Goal: Task Accomplishment & Management: Complete application form

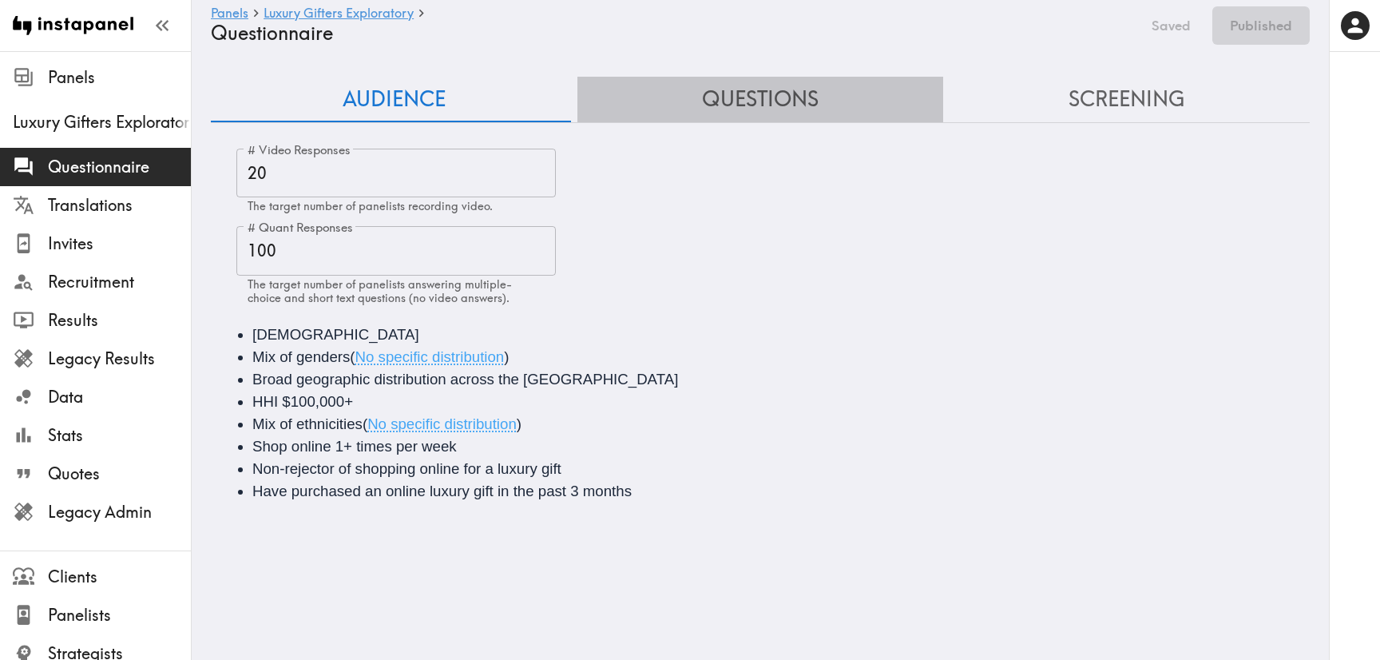
click at [757, 86] on button "Questions" at bounding box center [760, 100] width 367 height 46
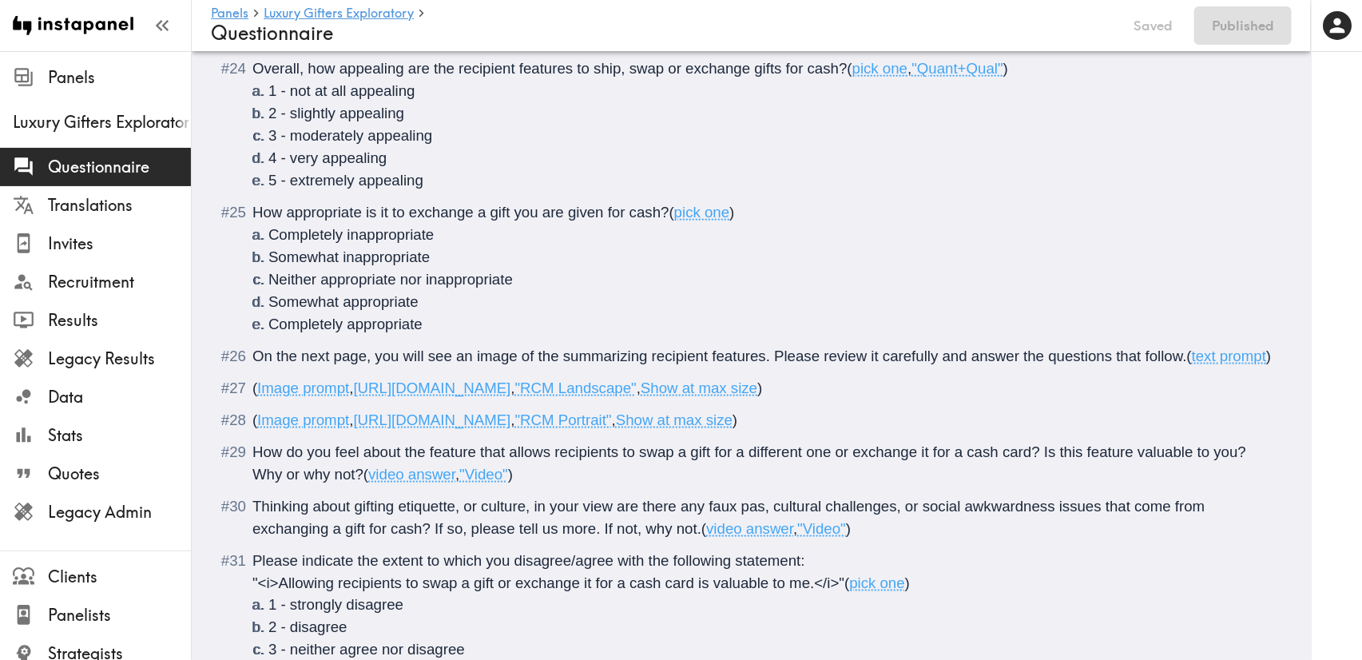
scroll to position [3594, 0]
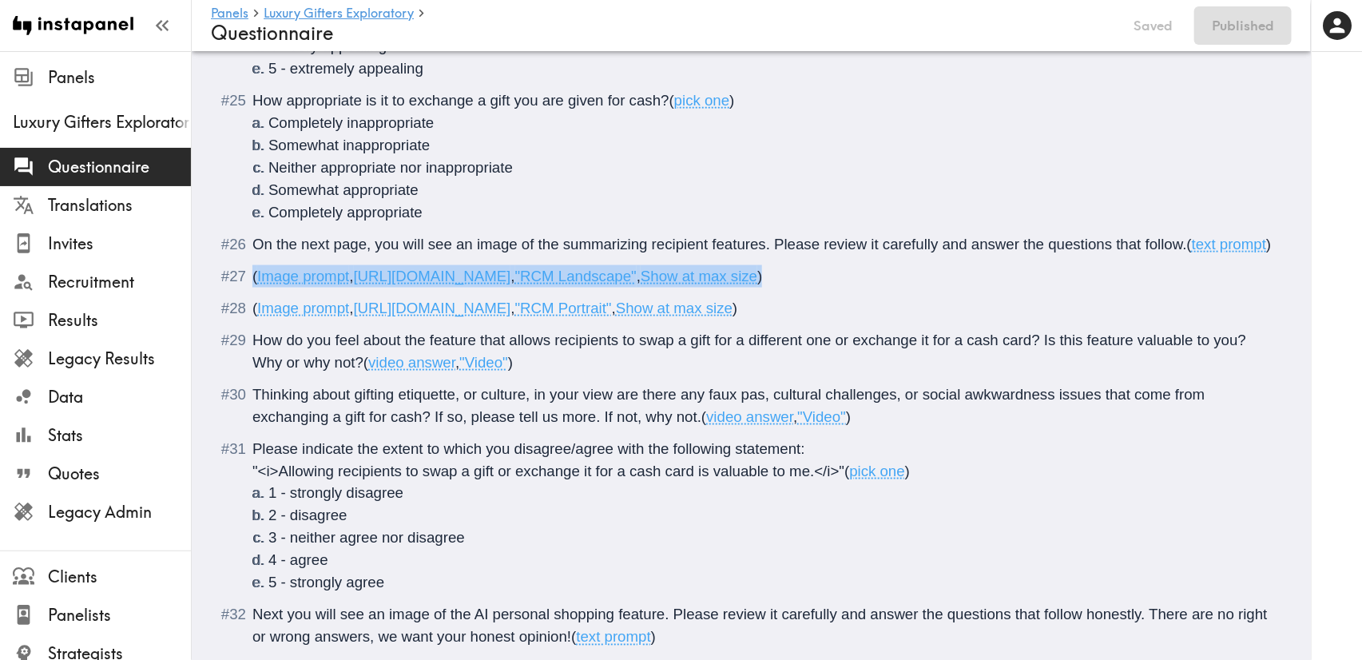
drag, startPoint x: 1111, startPoint y: 297, endPoint x: 241, endPoint y: 304, distance: 869.7
click at [252, 288] on div "( Image prompt , [URL][DOMAIN_NAME] , "RCM Landscape" , Show at max size )" at bounding box center [762, 276] width 1020 height 22
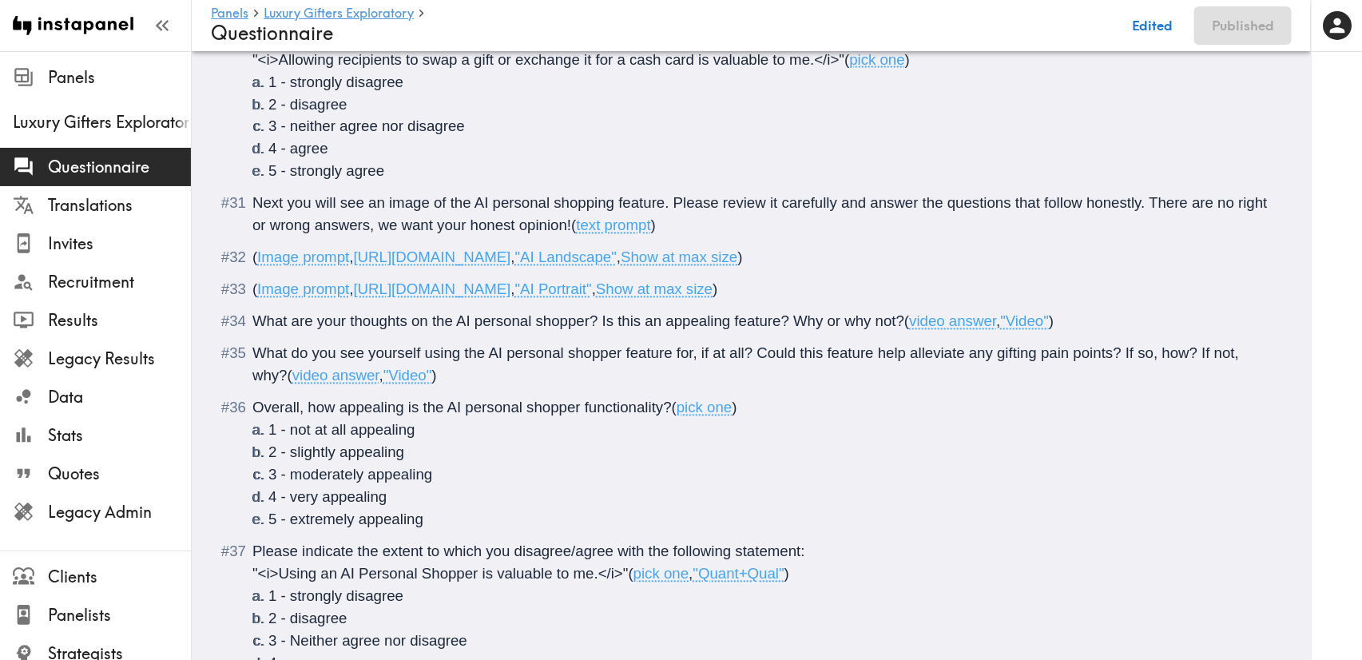
scroll to position [3953, 0]
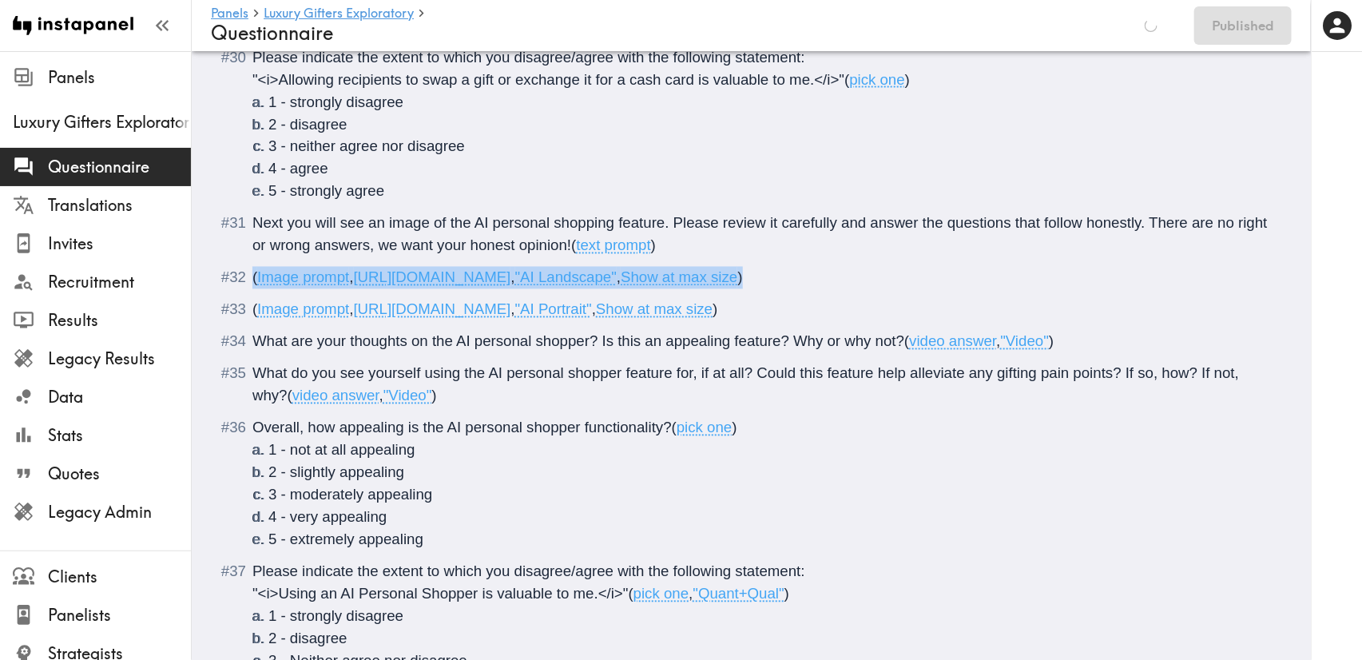
drag, startPoint x: 1118, startPoint y: 300, endPoint x: 255, endPoint y: 294, distance: 863.3
click at [255, 289] on div "( Image prompt , [URL][DOMAIN_NAME] , "AI Landscape" , Show at max size )" at bounding box center [762, 278] width 1020 height 22
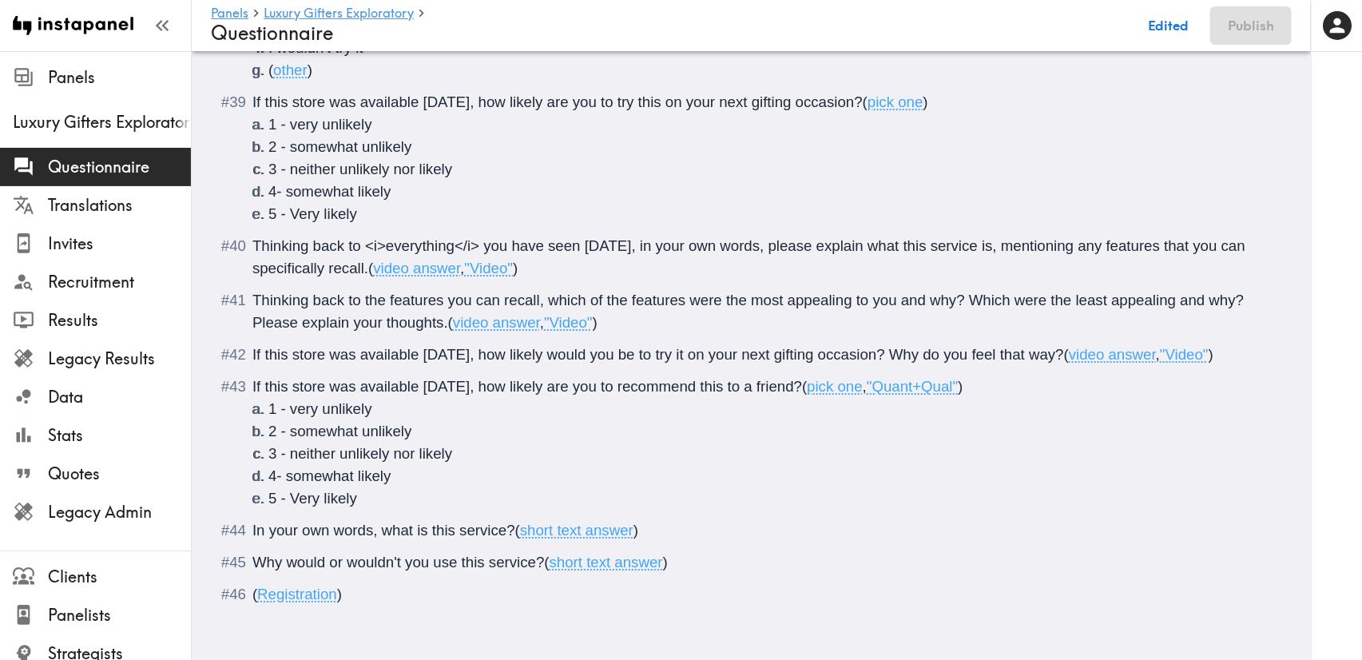
scroll to position [5086, 0]
click at [1161, 31] on button "Save now" at bounding box center [1158, 25] width 78 height 38
click at [1250, 24] on button "Publish" at bounding box center [1250, 25] width 81 height 38
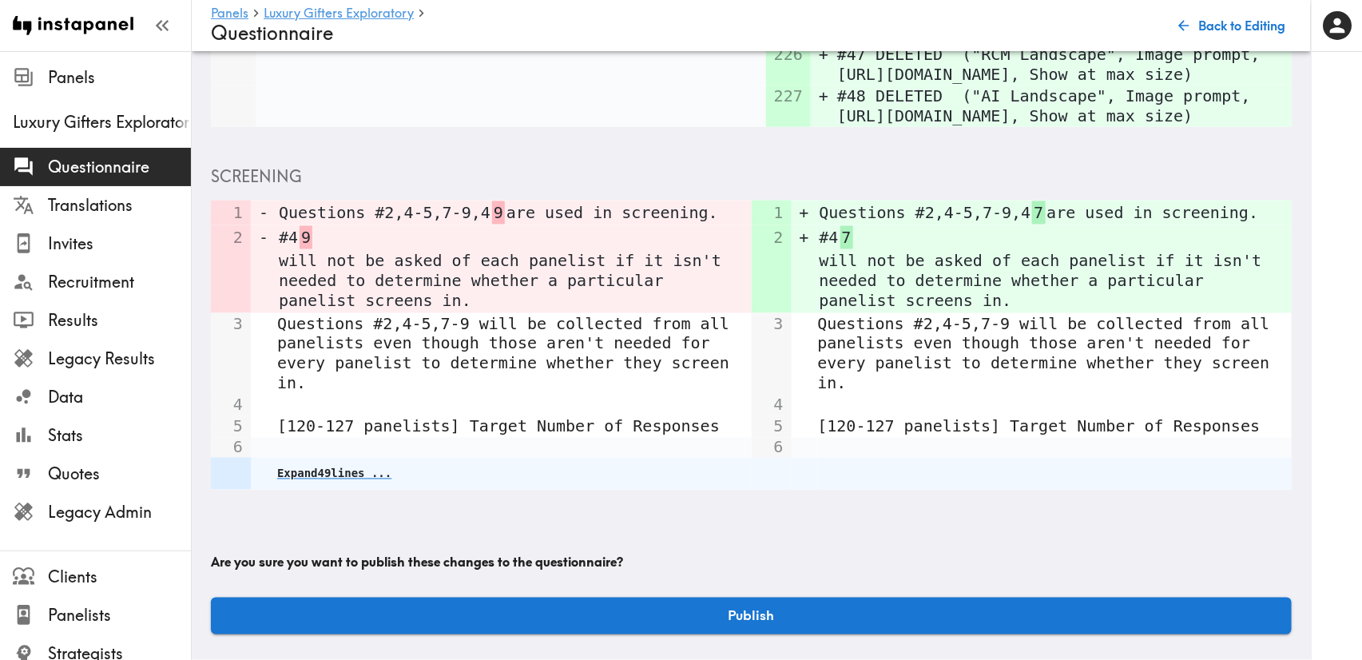
scroll to position [4115, 0]
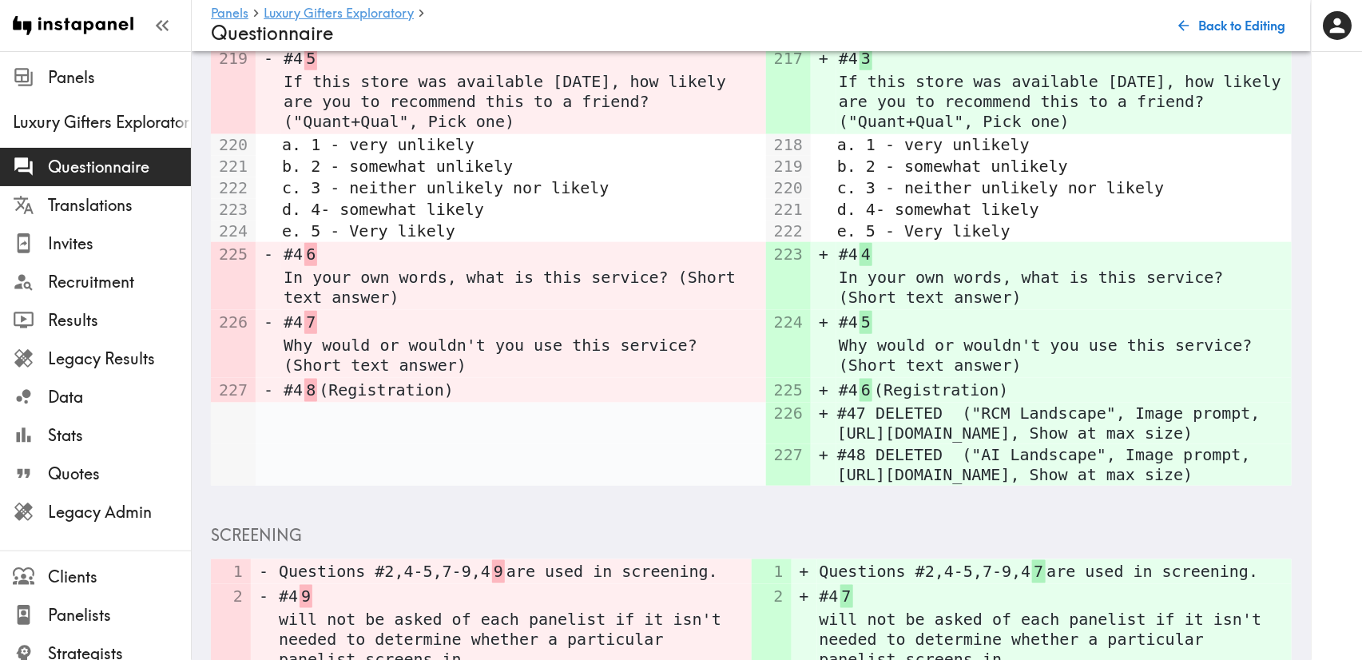
click at [1263, 23] on button "Back to Editing" at bounding box center [1231, 26] width 119 height 32
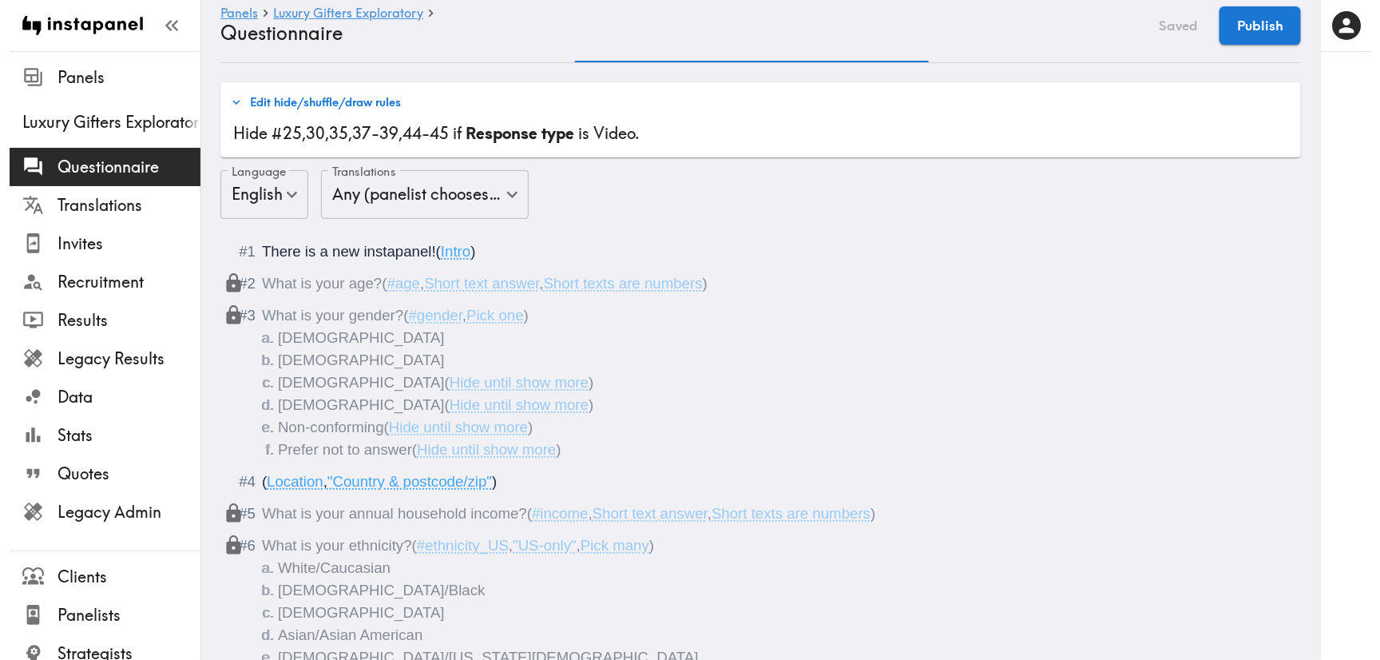
scroll to position [0, 0]
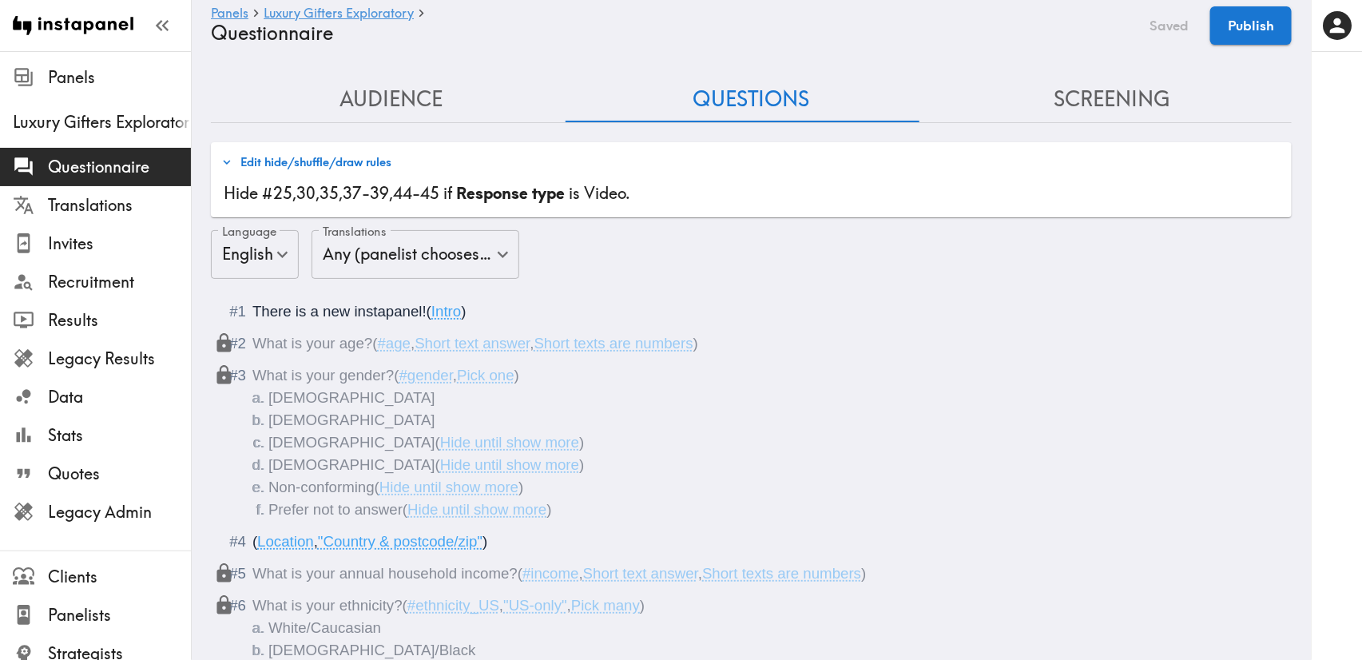
click at [347, 155] on button "Edit hide/shuffle/draw rules" at bounding box center [306, 162] width 178 height 27
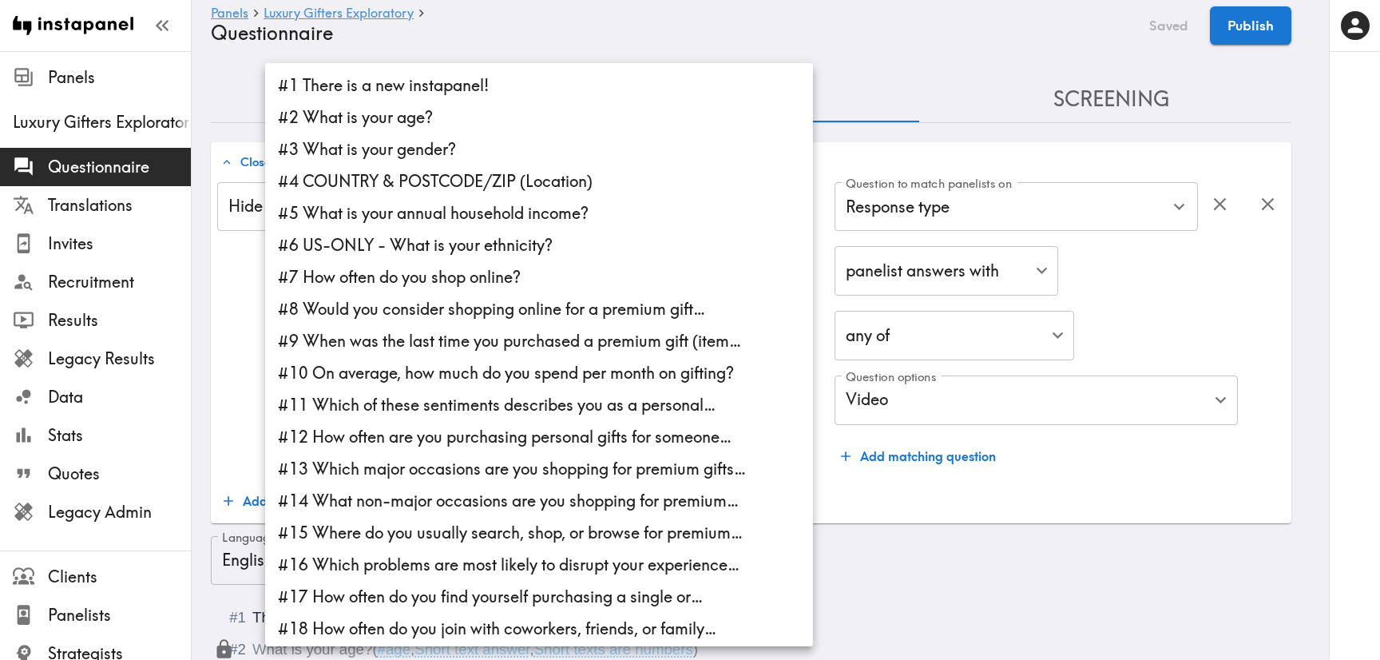
click at [1303, 150] on div at bounding box center [690, 330] width 1380 height 660
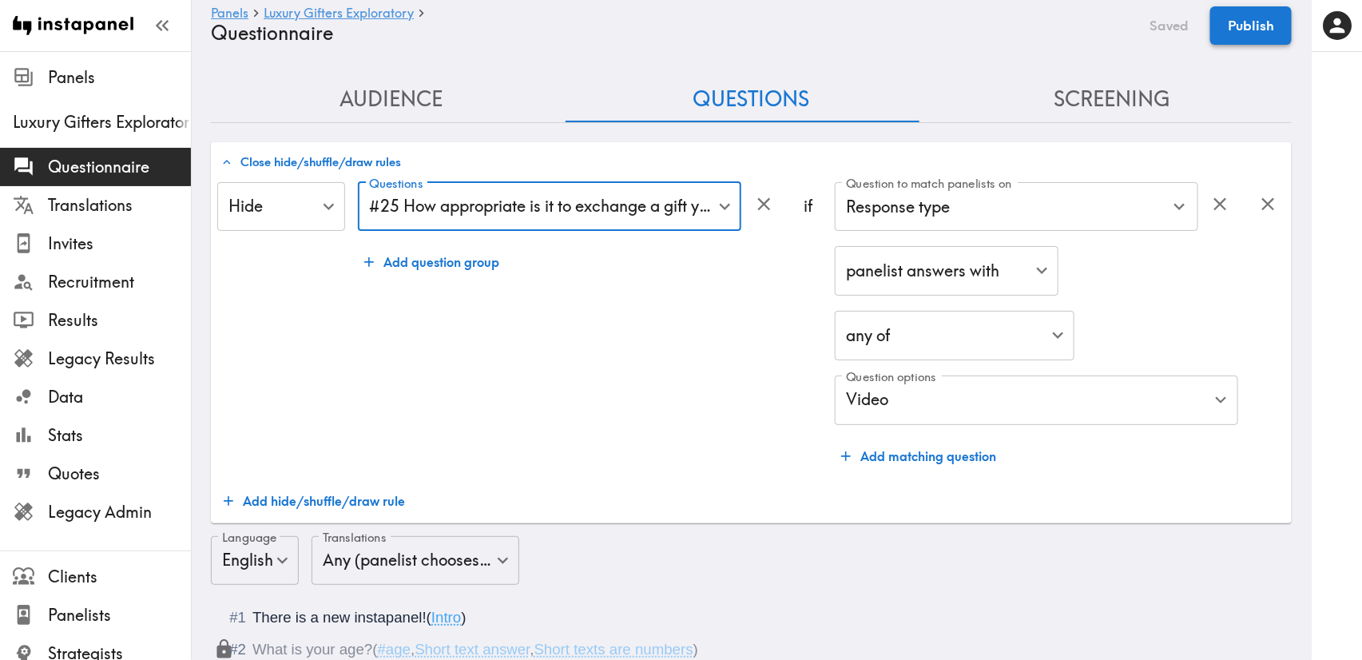
click at [1251, 30] on button "Publish" at bounding box center [1250, 25] width 81 height 38
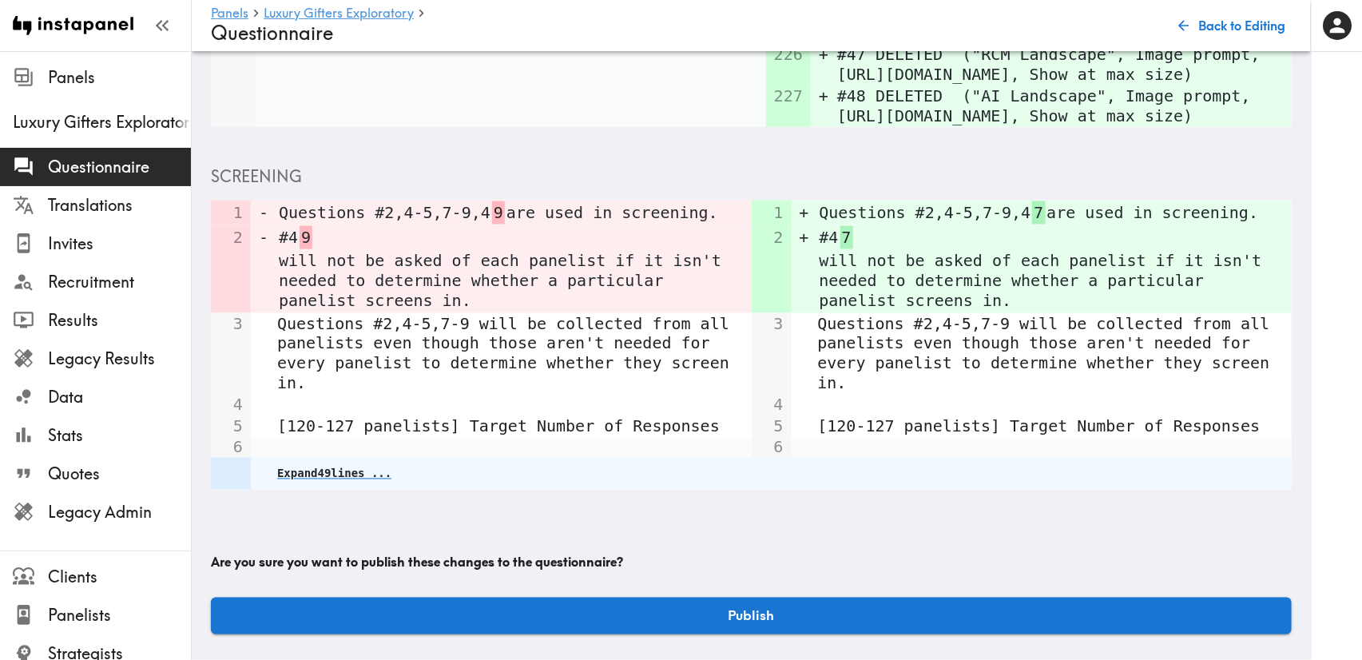
scroll to position [4115, 0]
click at [770, 597] on button "Publish" at bounding box center [751, 615] width 1081 height 37
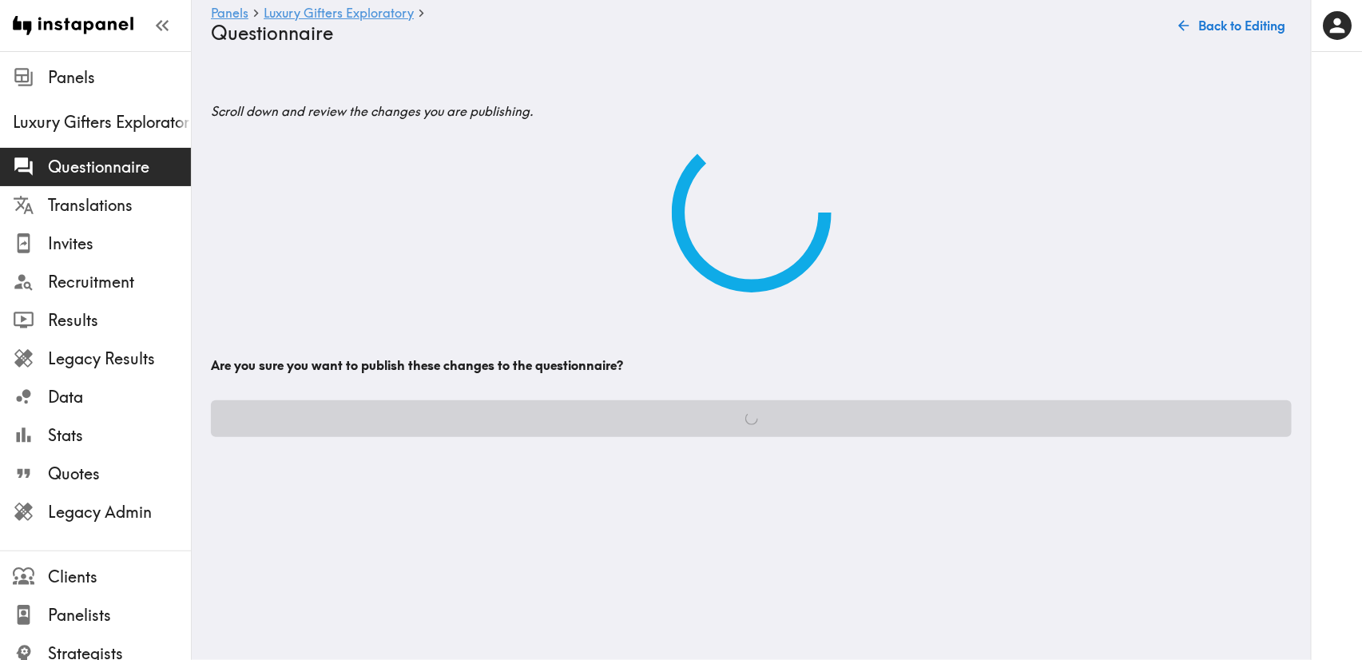
scroll to position [0, 0]
